Goal: Transaction & Acquisition: Purchase product/service

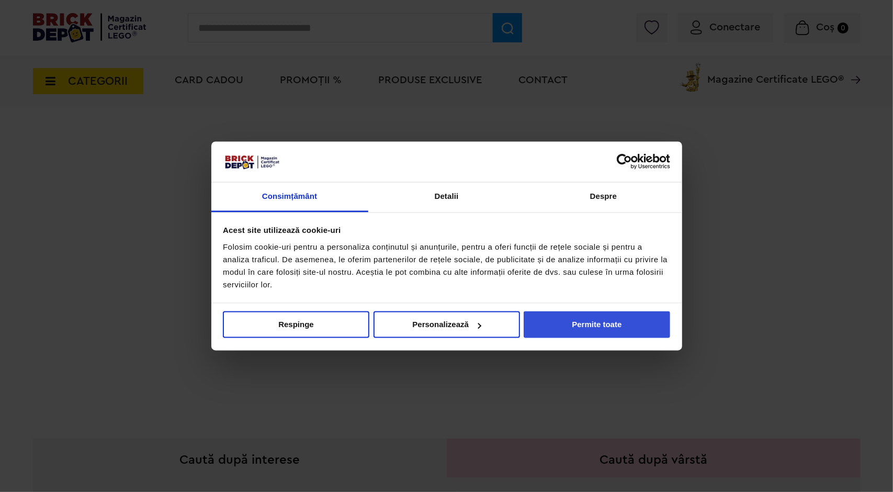
click at [557, 330] on button "Permite toate" at bounding box center [597, 324] width 147 height 27
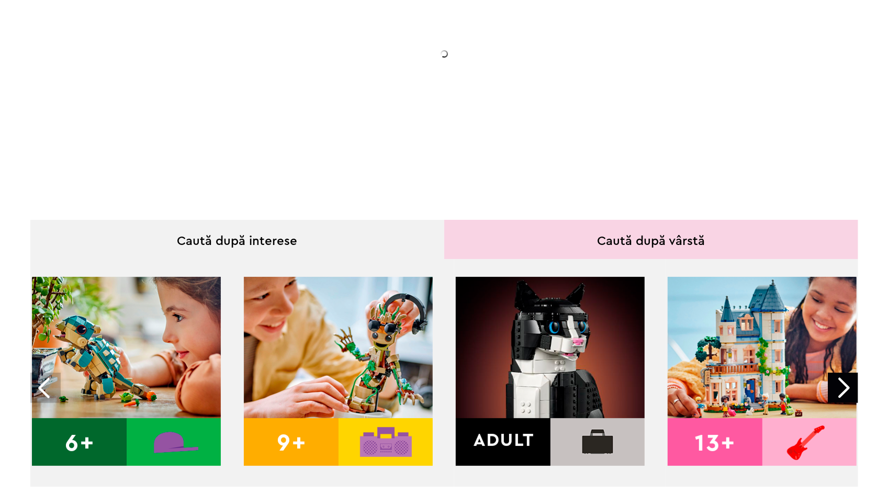
scroll to position [262, 0]
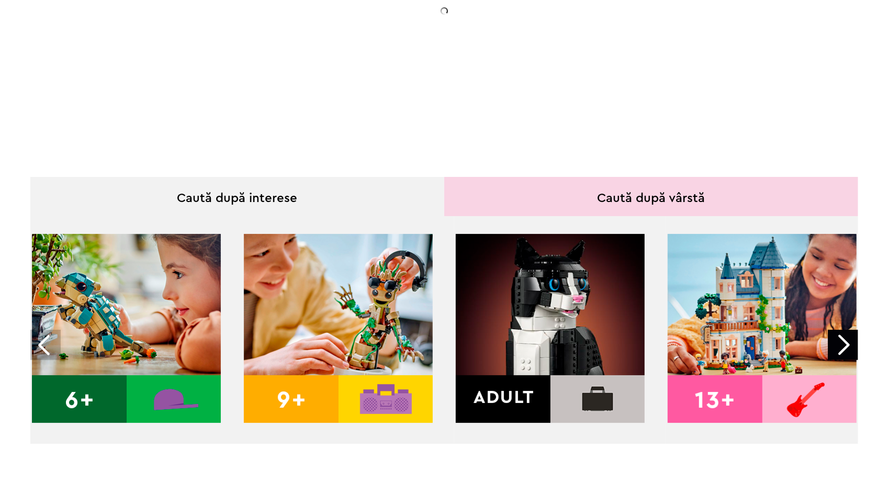
click at [154, 297] on img at bounding box center [126, 328] width 189 height 189
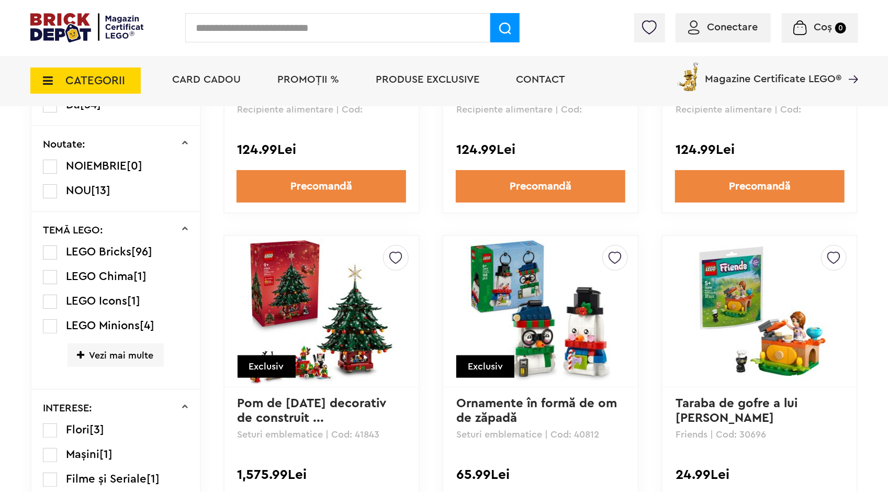
scroll to position [626, 0]
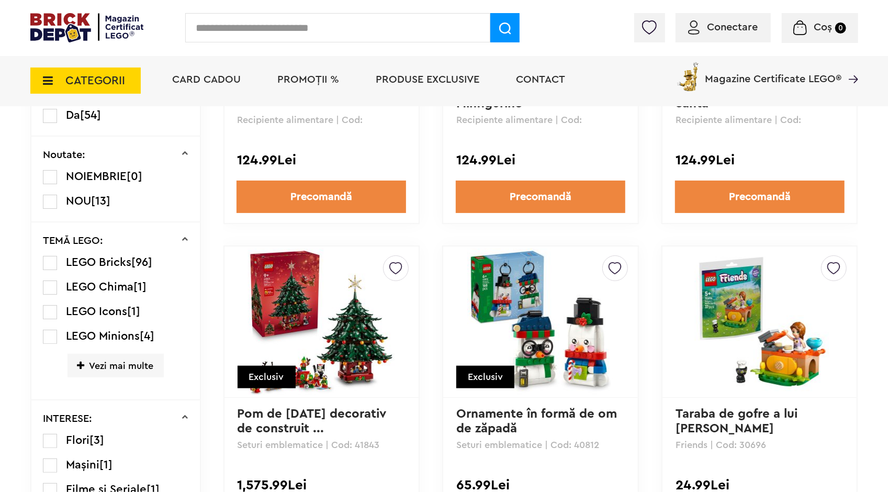
click at [322, 72] on li "PROMOȚII %" at bounding box center [308, 80] width 83 height 51
click at [319, 75] on span "PROMOȚII %" at bounding box center [309, 79] width 62 height 10
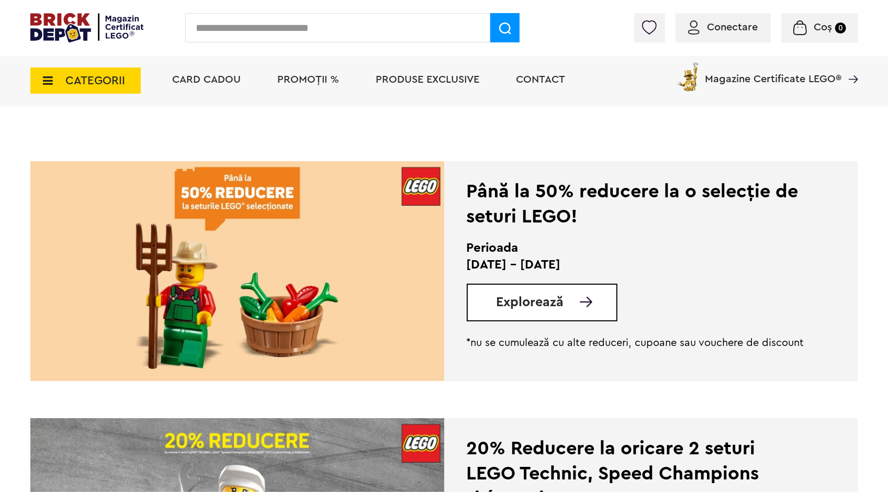
scroll to position [209, 0]
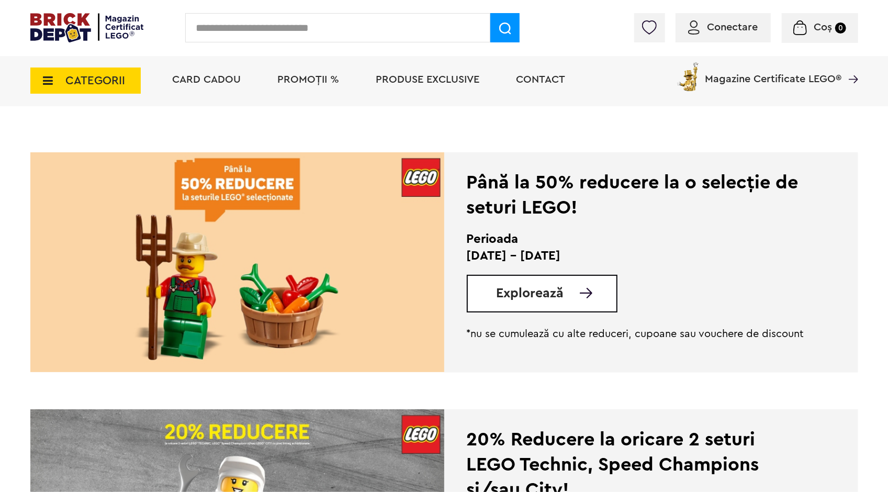
click at [359, 307] on img at bounding box center [237, 262] width 414 height 220
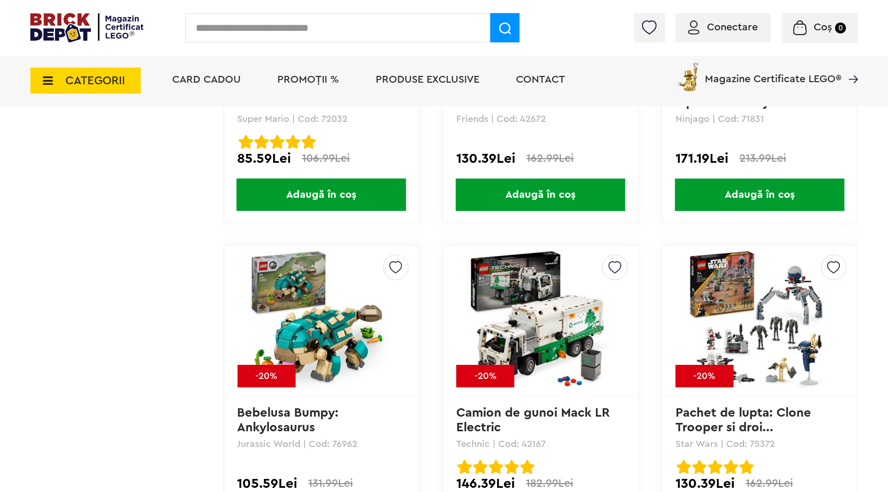
scroll to position [4749, 0]
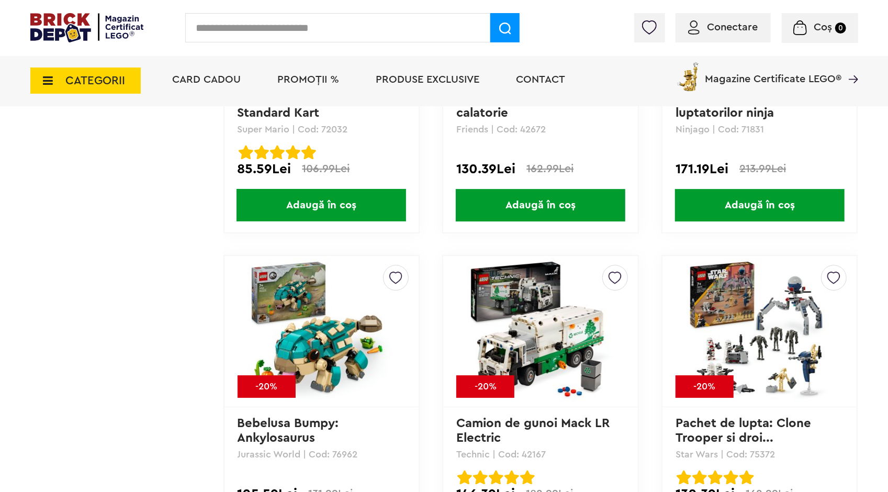
click at [217, 29] on input "text" at bounding box center [337, 27] width 305 height 29
type input "*********"
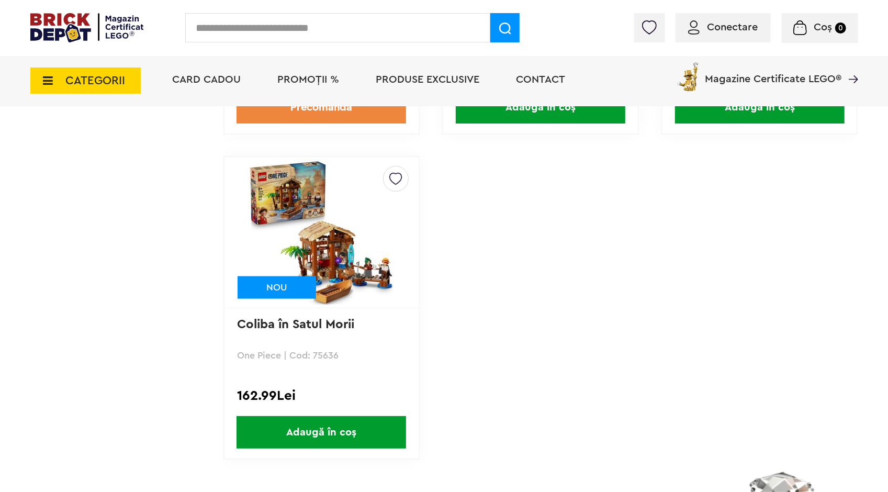
scroll to position [733, 0]
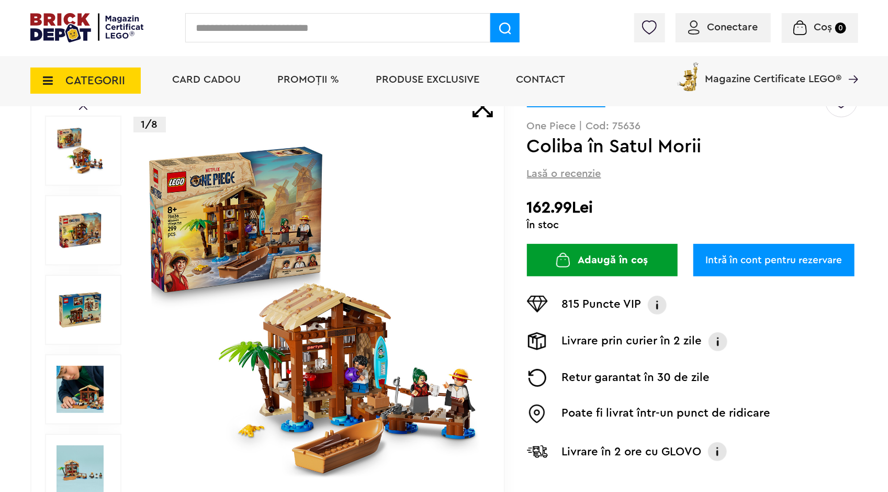
scroll to position [105, 0]
